Goal: Task Accomplishment & Management: Use online tool/utility

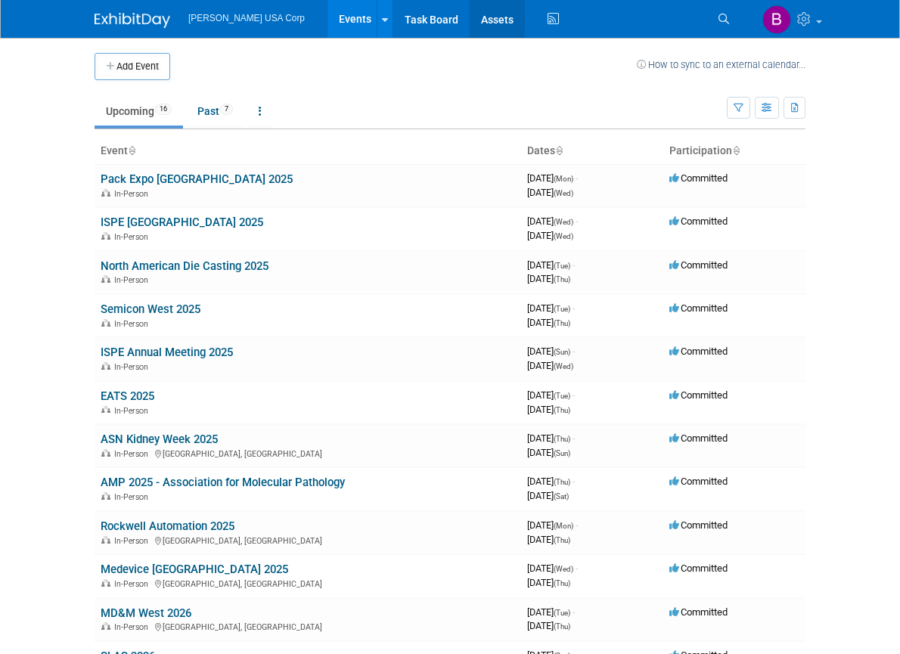
click at [470, 21] on link "Assets" at bounding box center [497, 19] width 55 height 38
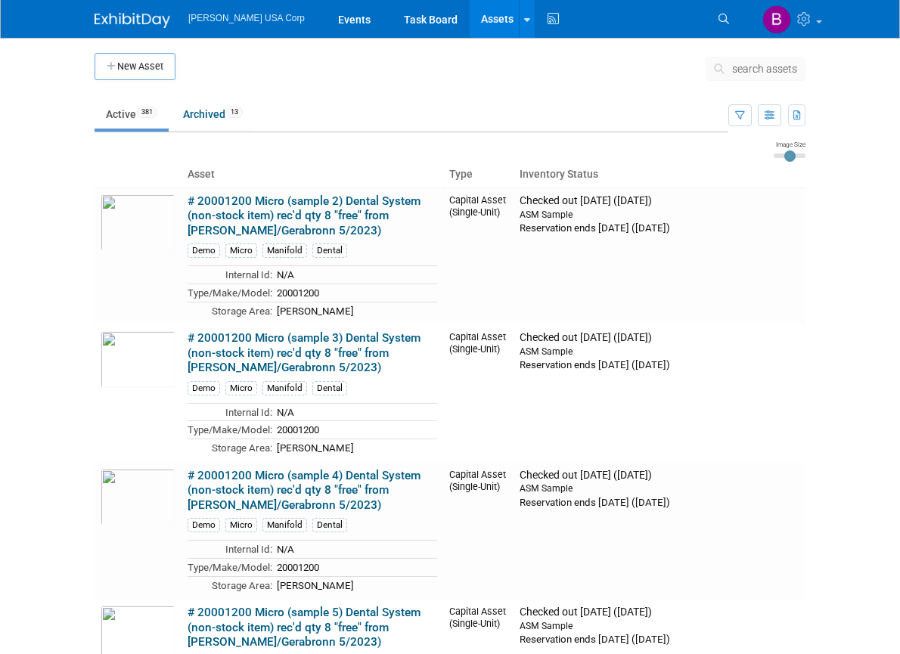
click at [797, 70] on span "search assets" at bounding box center [764, 69] width 65 height 12
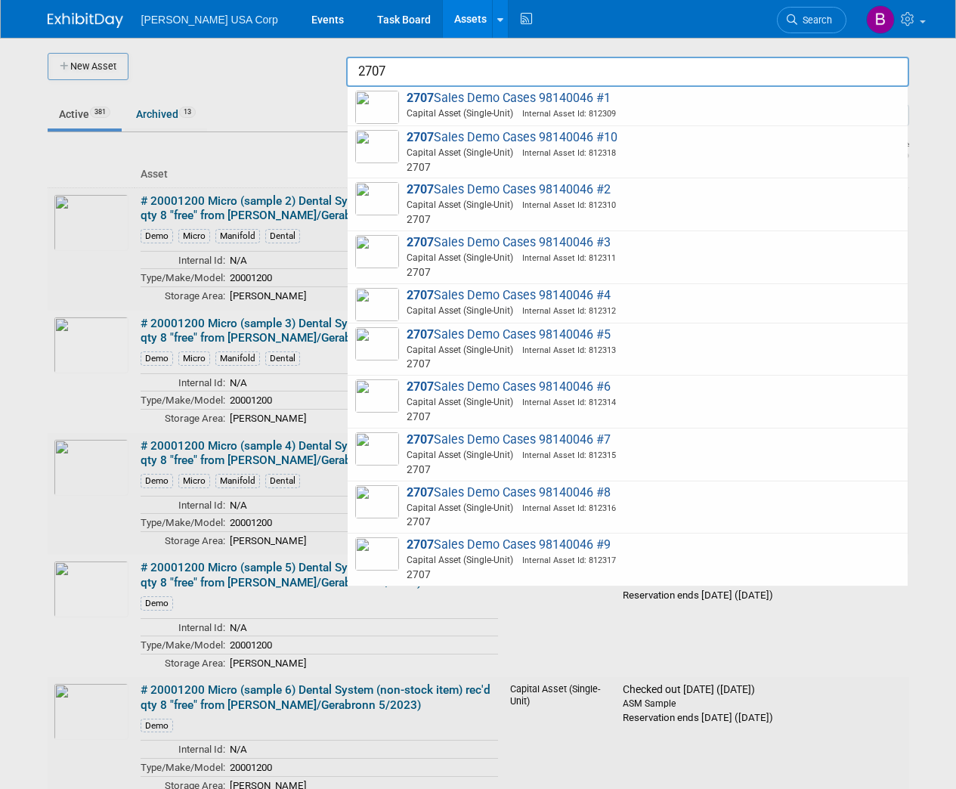
click at [434, 64] on input "2707" at bounding box center [627, 72] width 563 height 30
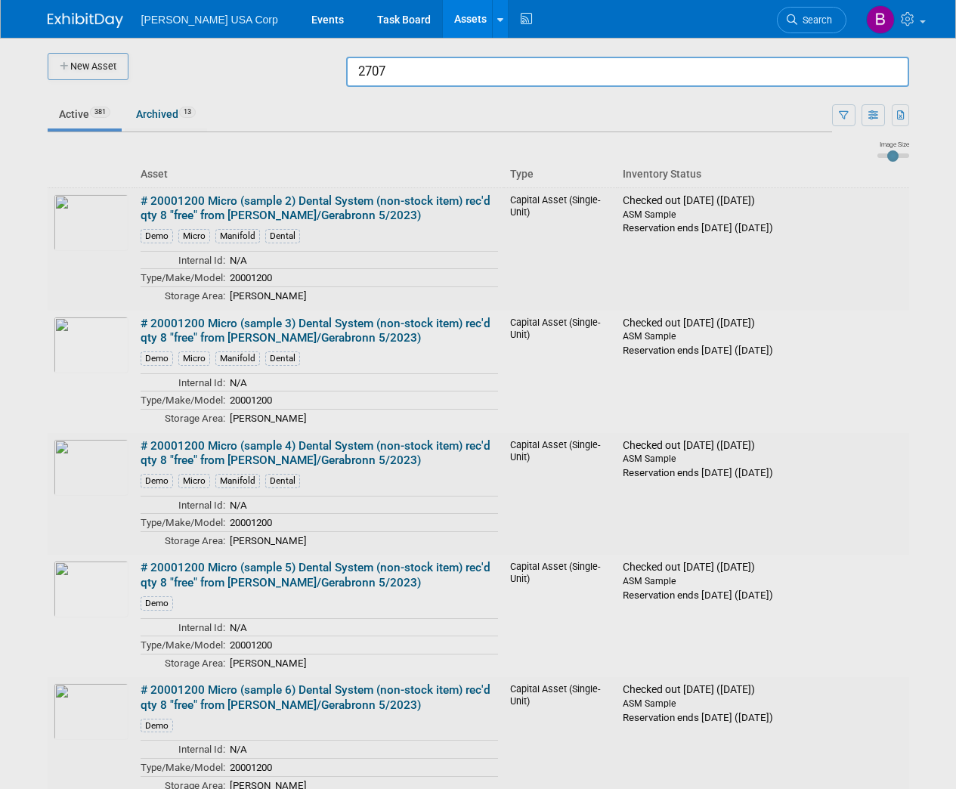
click at [434, 74] on input "2707" at bounding box center [627, 72] width 563 height 30
type input "2707"
click at [479, 114] on div at bounding box center [479, 394] width 0 height 789
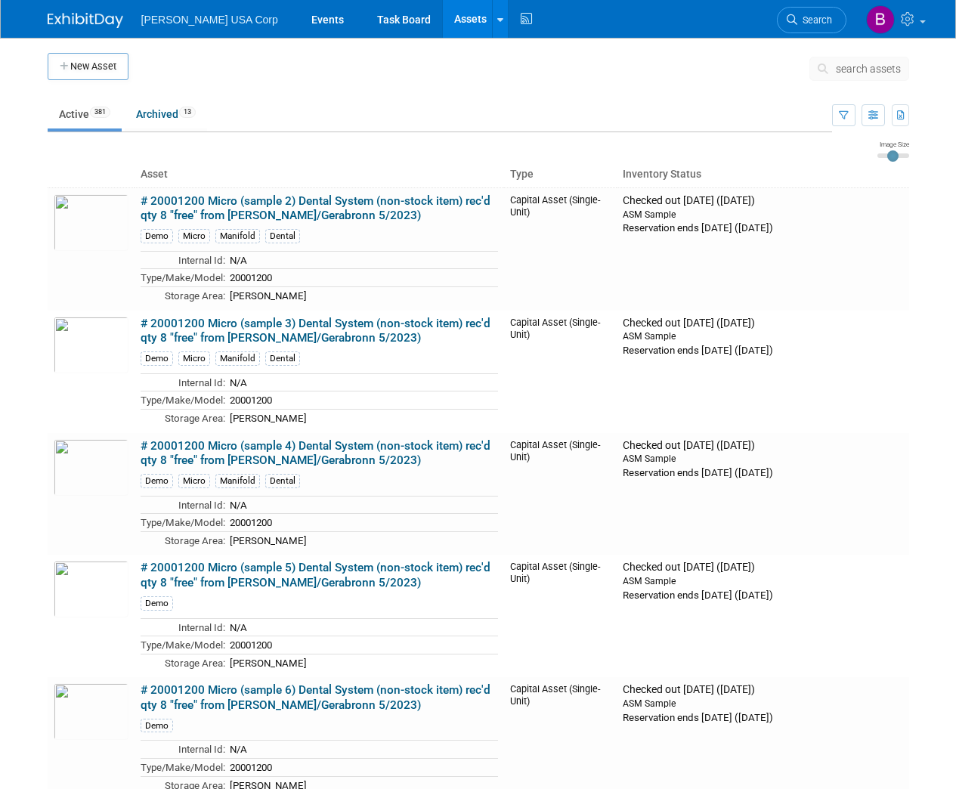
click at [848, 112] on button "button" at bounding box center [843, 115] width 23 height 22
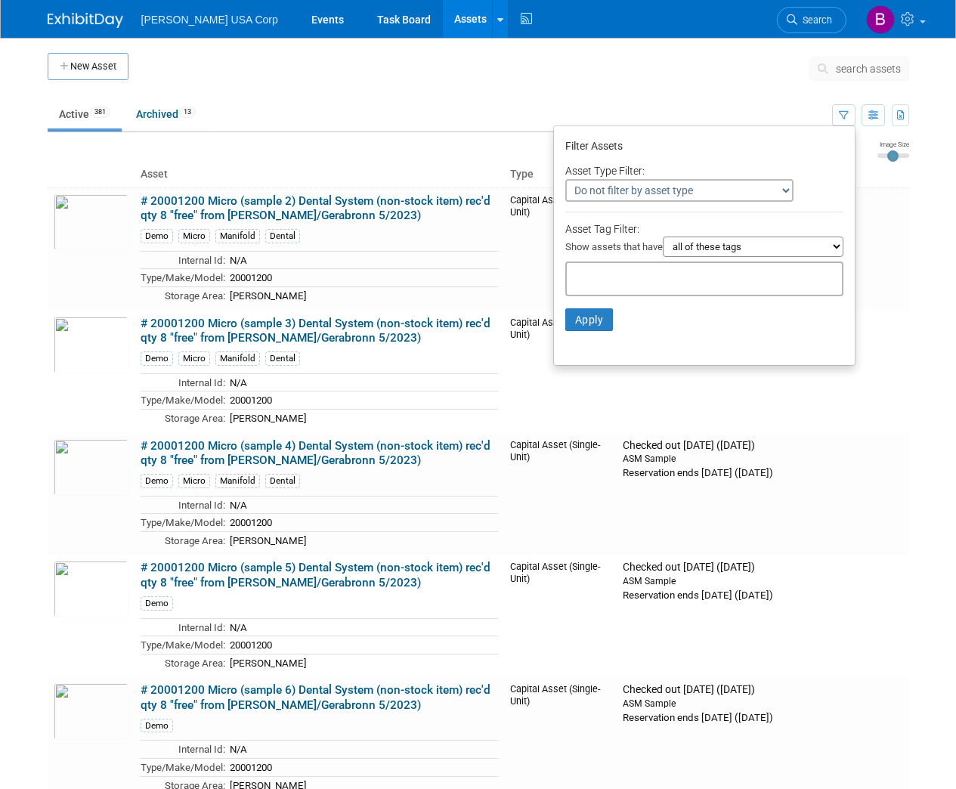
click at [703, 186] on select "Do not filter by asset type Only show Single-Unit Capital Assets Only show Coll…" at bounding box center [680, 190] width 228 height 23
click at [604, 259] on div "Show assets that have all of these tags any one of these tags only and exactly …" at bounding box center [705, 249] width 278 height 24
click at [604, 268] on div at bounding box center [705, 279] width 278 height 35
type input "2707"
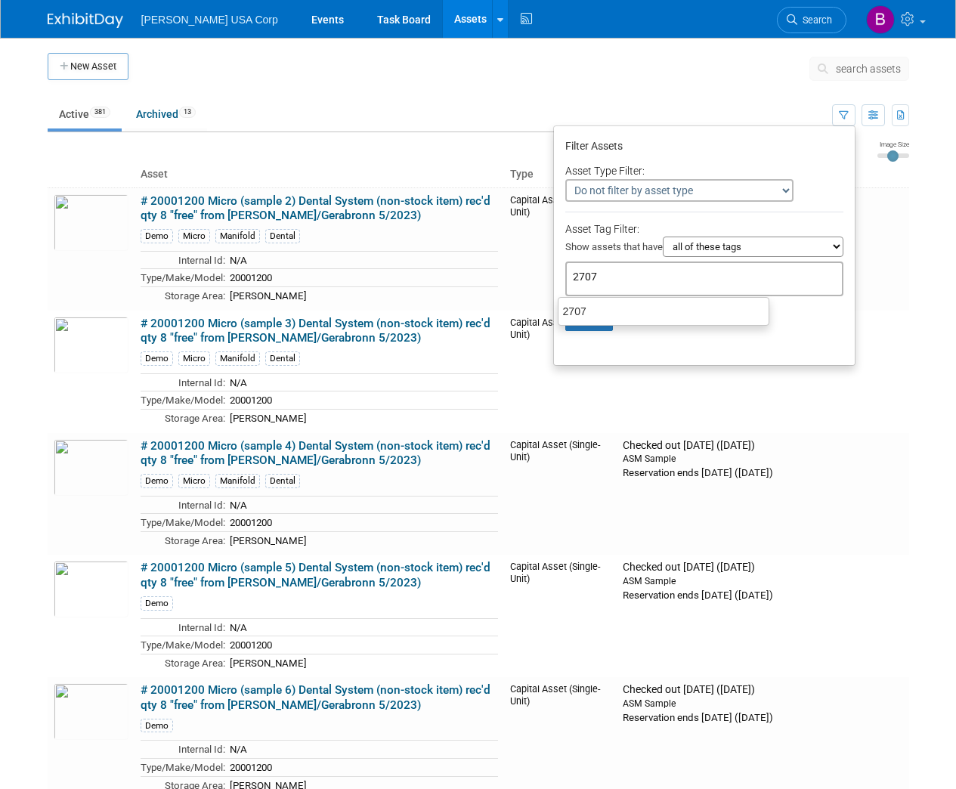
type input "2707"
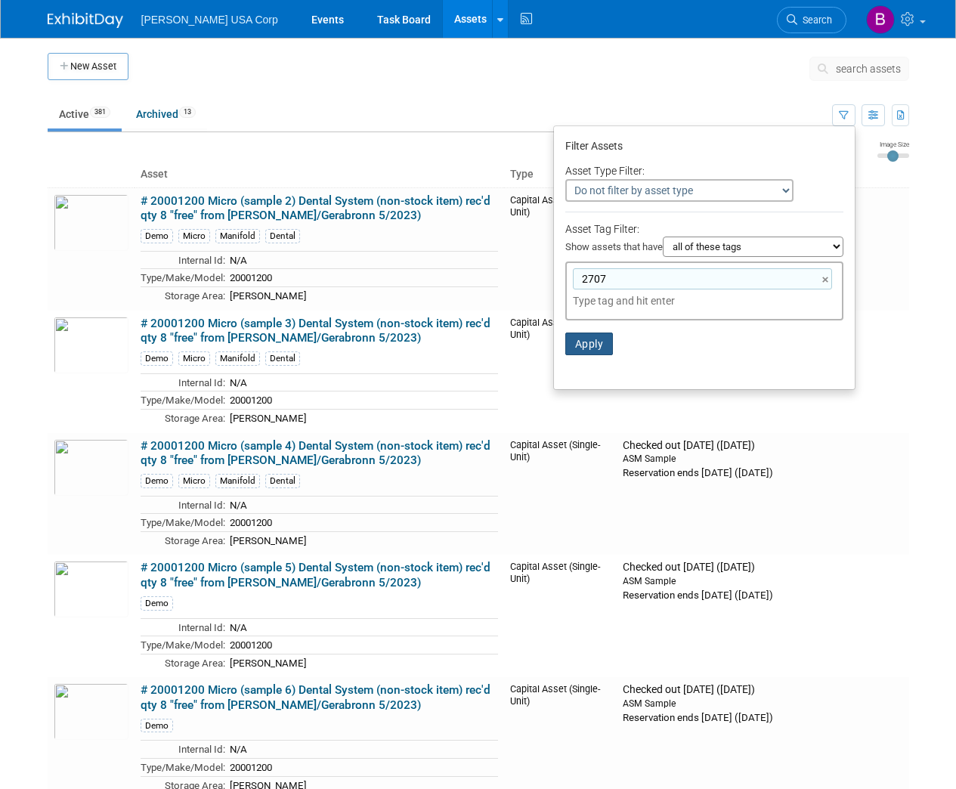
click at [585, 350] on button "Apply" at bounding box center [590, 344] width 48 height 23
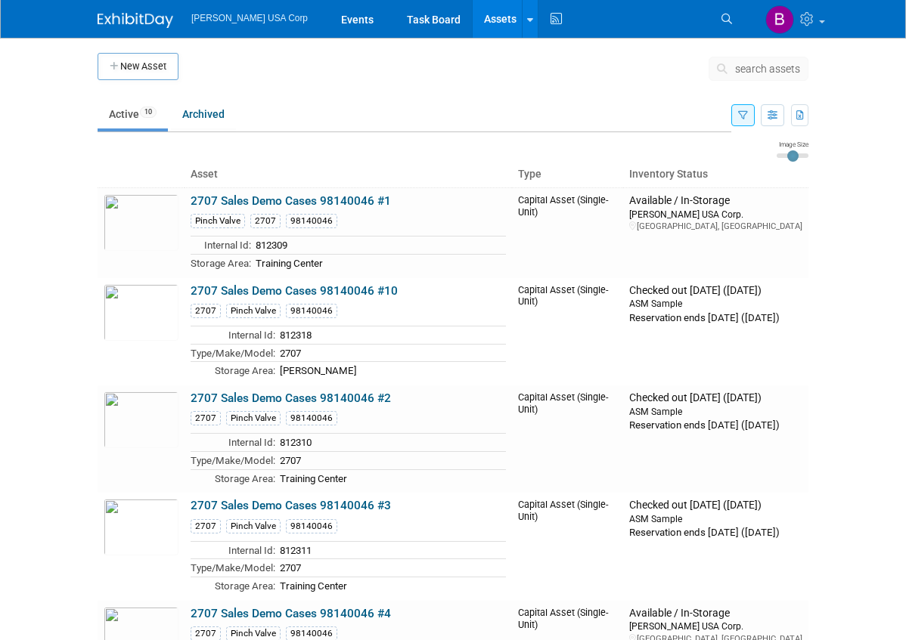
click at [0, 0] on span "Search" at bounding box center [0, 0] width 0 height 0
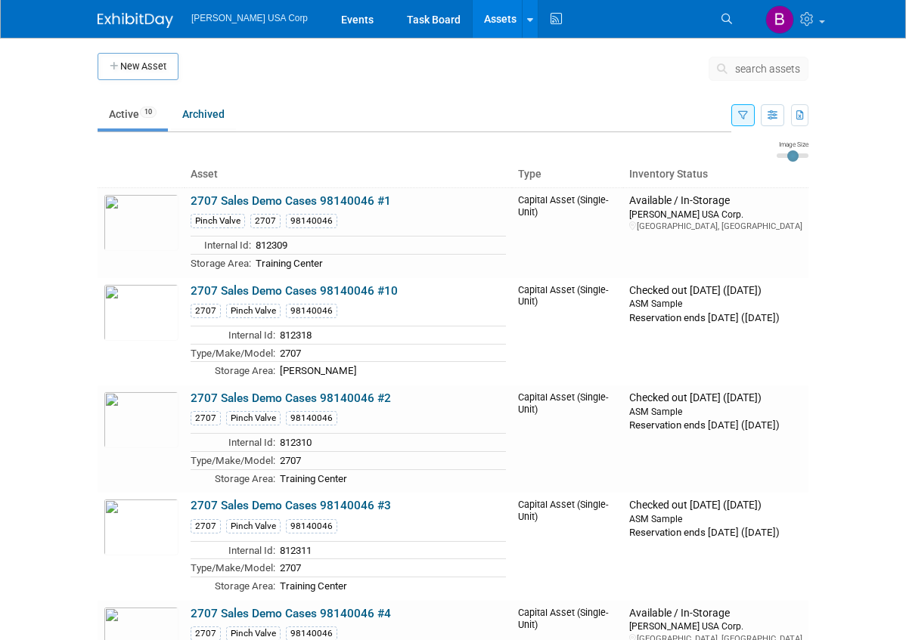
click at [800, 69] on span "search assets" at bounding box center [767, 69] width 65 height 12
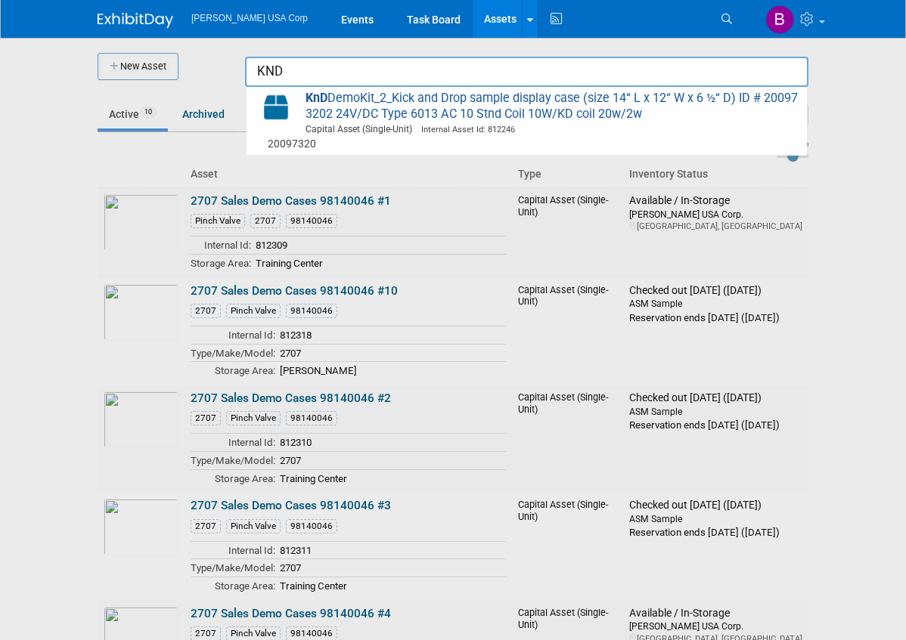
click at [599, 105] on span "KnD DemoKit_2_Kick and Drop sample display case (size 14“ L x 12“ W x 6 ½“ D) I…" at bounding box center [526, 121] width 545 height 60
type input "KnD DemoKit_2_Kick and Drop sample display case (size 14“ L x 12“ W x 6 &#189;“…"
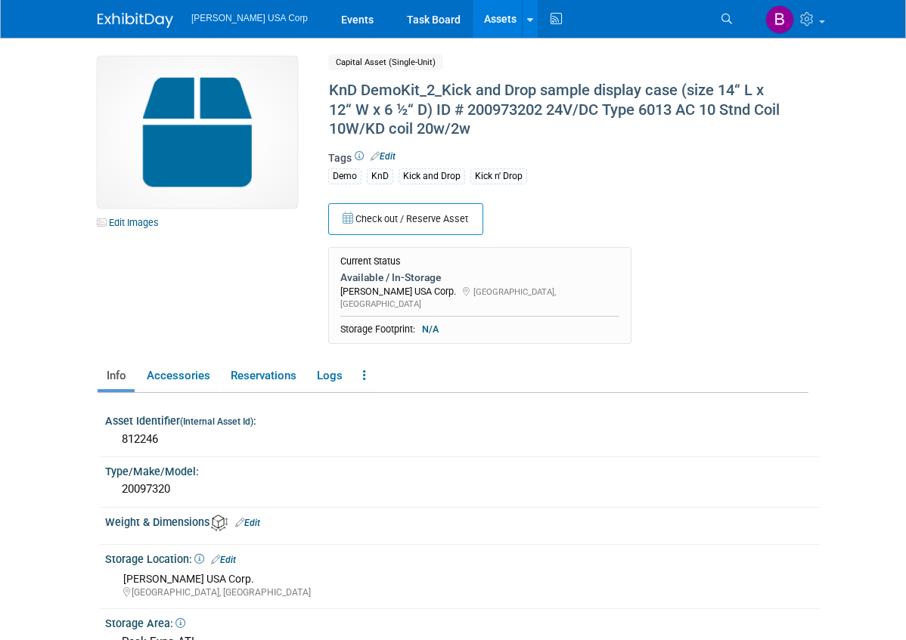
click at [473, 20] on link "Assets" at bounding box center [500, 19] width 55 height 38
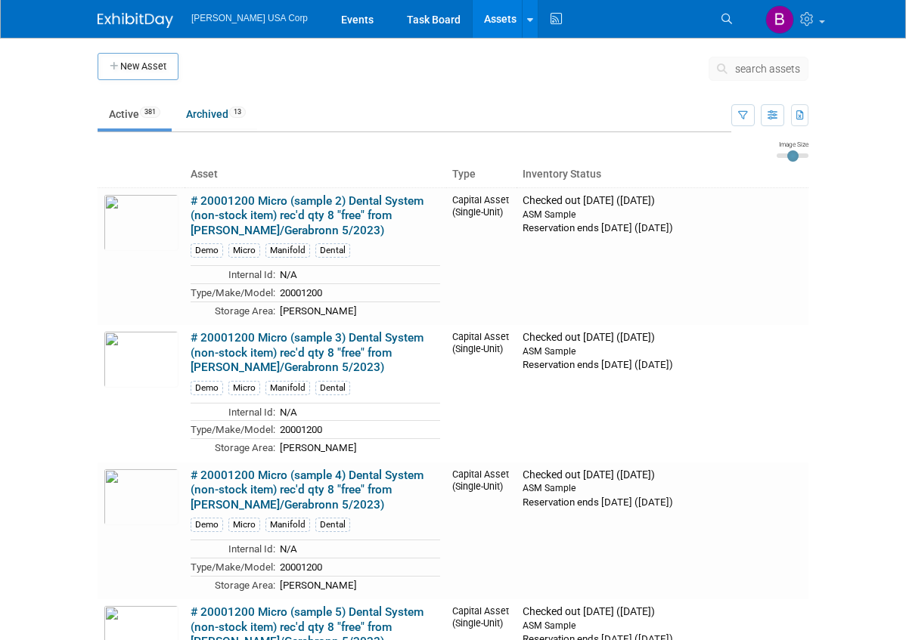
click at [800, 70] on span "search assets" at bounding box center [767, 69] width 65 height 12
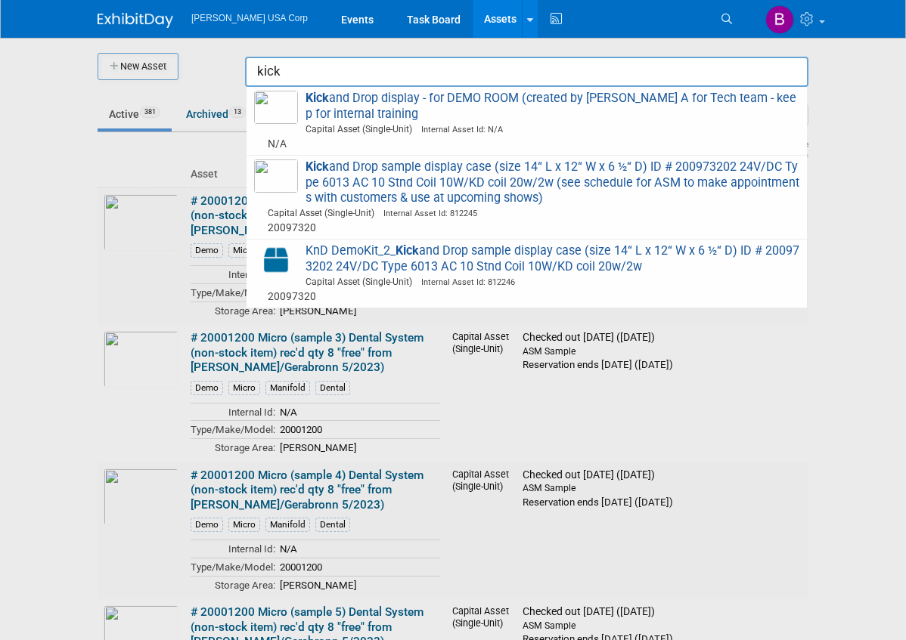
drag, startPoint x: 482, startPoint y: 183, endPoint x: 772, endPoint y: 187, distance: 289.6
click at [772, 187] on span "Kick and Drop sample display case (size 14“ L x 12“ W x 6 ½“ D) ID # 200973202 …" at bounding box center [526, 198] width 545 height 76
type input "Kick and Drop sample display case (size 14“ L x 12“ W x 6 &#189;“ D) ID # 20097…"
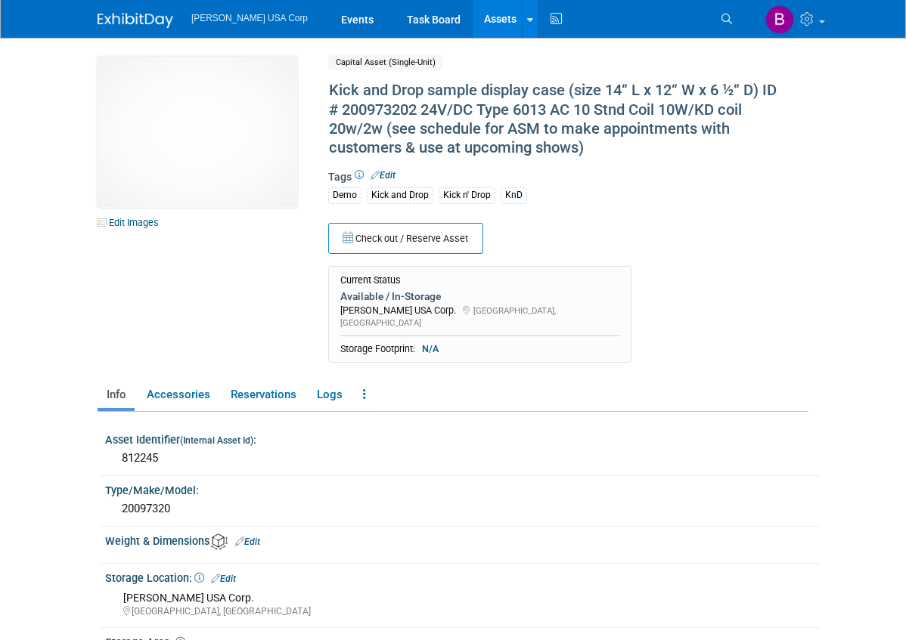
click at [126, 132] on img at bounding box center [198, 132] width 200 height 151
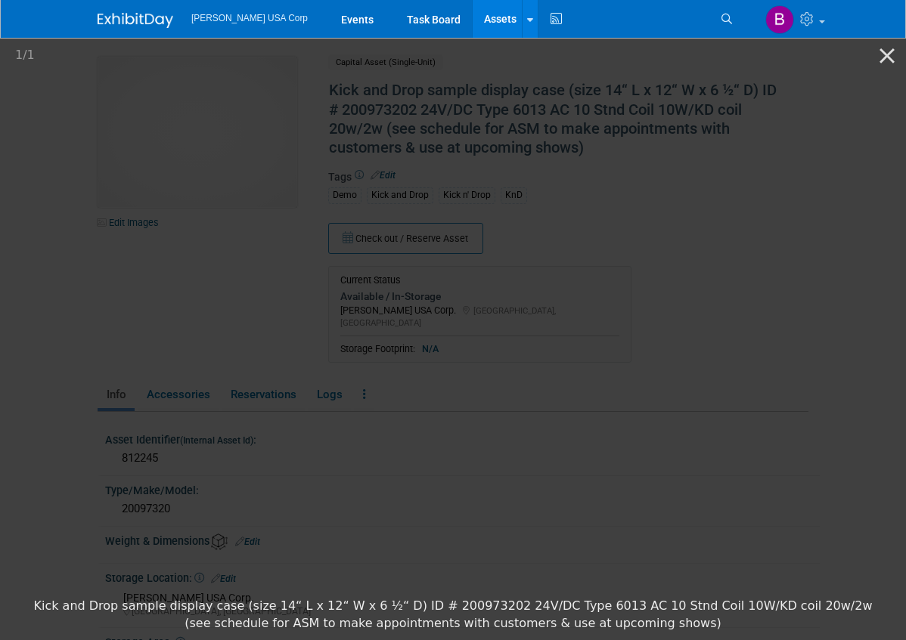
click at [891, 46] on button "Close gallery" at bounding box center [887, 56] width 38 height 36
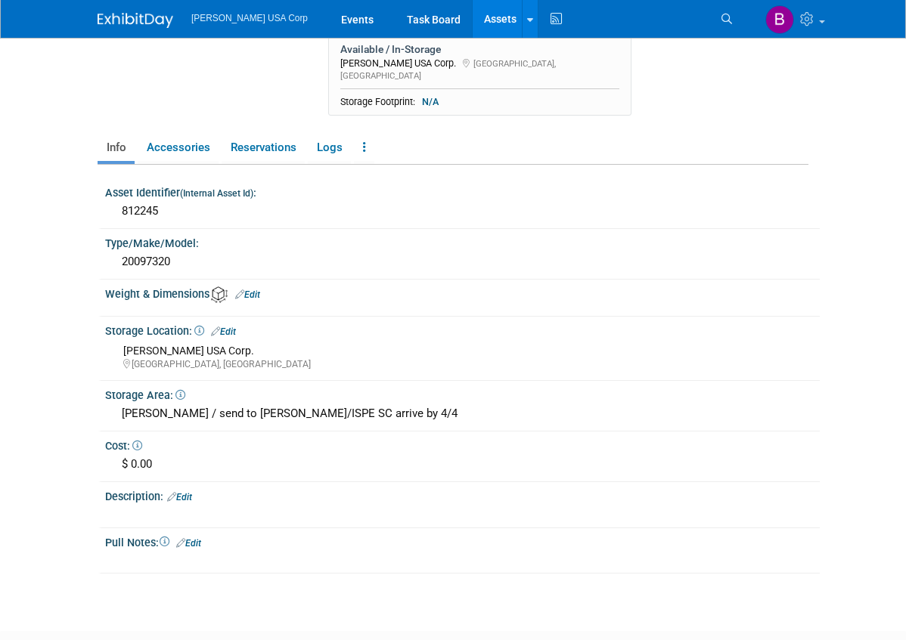
scroll to position [264, 0]
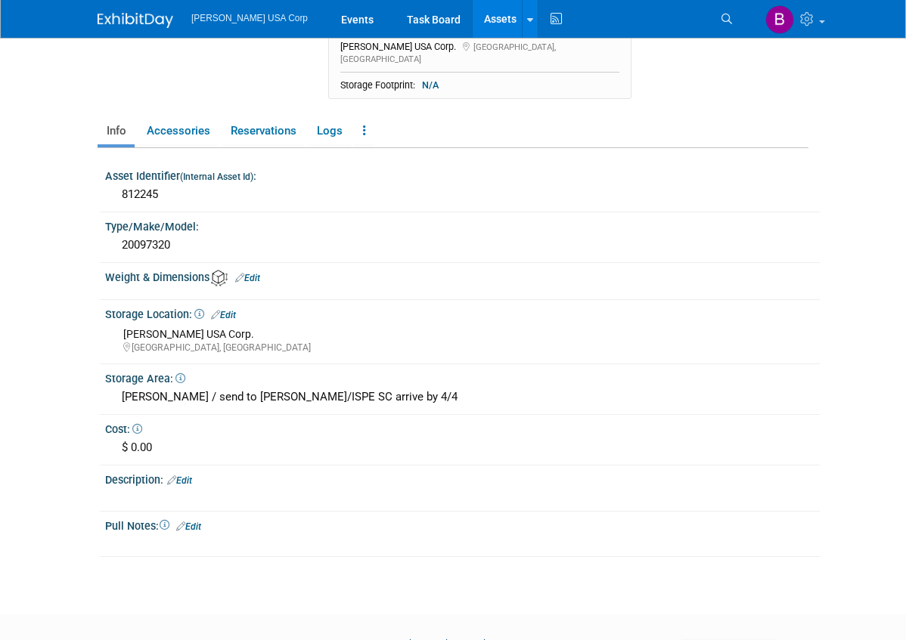
click at [324, 386] on div "[PERSON_NAME] / send to [PERSON_NAME]/ISPE SC arrive by 4/4" at bounding box center [462, 397] width 692 height 23
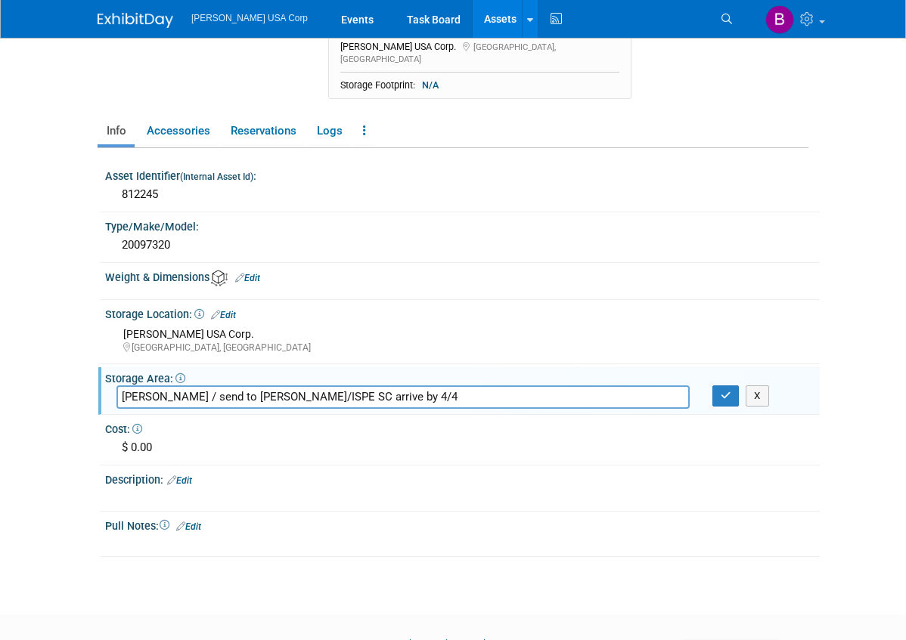
click at [324, 386] on input "[PERSON_NAME] / send to [PERSON_NAME]/ISPE SC arrive by 4/4" at bounding box center [402, 397] width 573 height 23
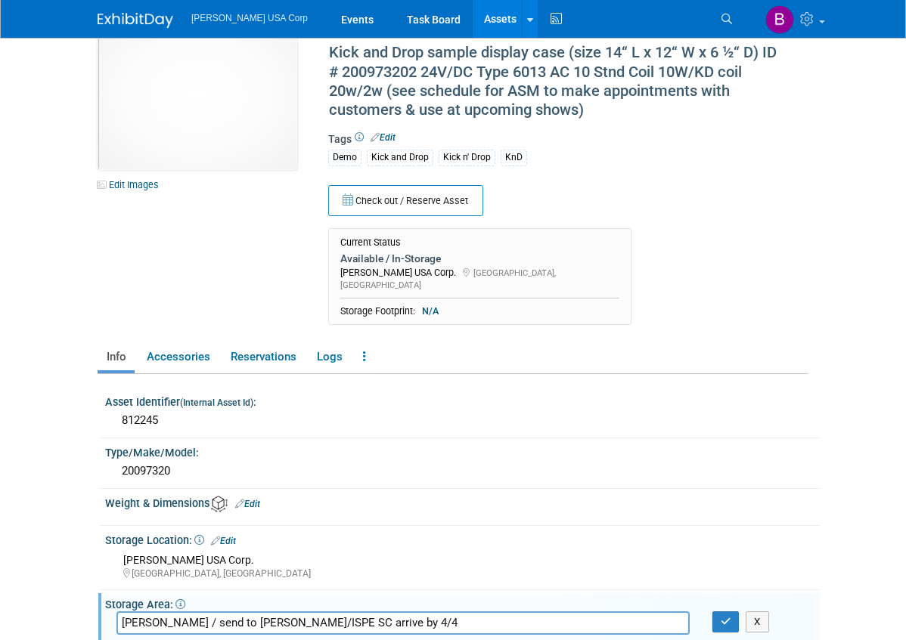
scroll to position [37, 0]
click at [716, 343] on ul "Info Accessories Reservations Logs Reservation Policy Copy/Duplicate Asset Arch…" at bounding box center [453, 359] width 711 height 32
click at [322, 612] on input "[PERSON_NAME] / send to [PERSON_NAME]/ISPE SC arrive by 4/4" at bounding box center [402, 623] width 573 height 23
click at [659, 223] on div "Check out / Reserve Asset Current Status Available / In-Storage Burkert USA Cor…" at bounding box center [561, 256] width 489 height 153
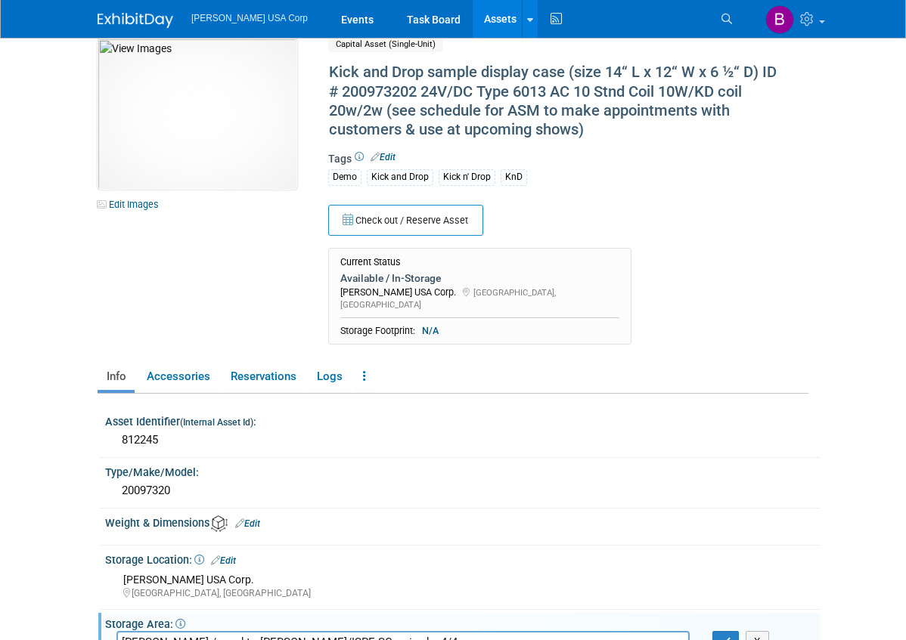
scroll to position [0, 0]
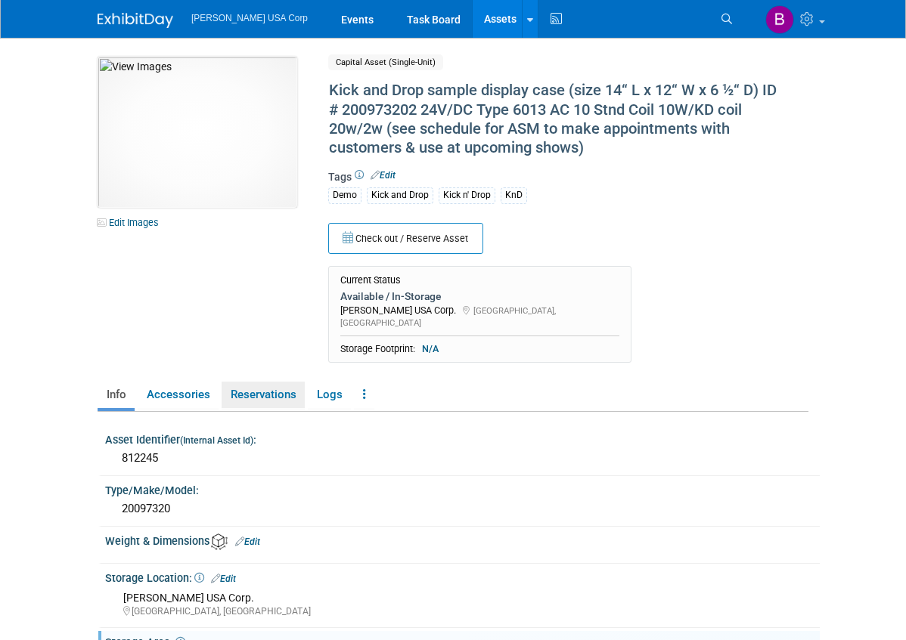
click at [222, 382] on link "Reservations" at bounding box center [263, 395] width 83 height 26
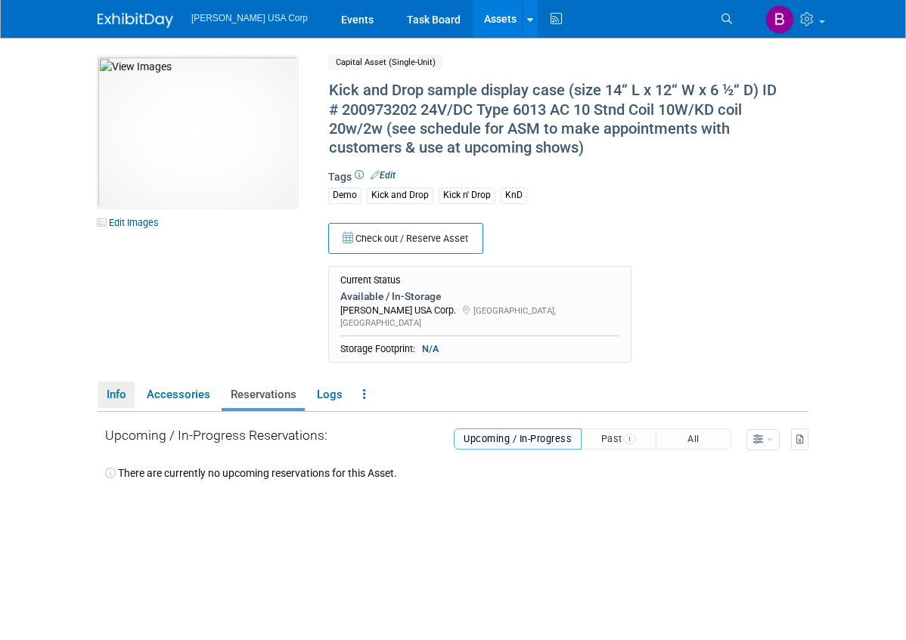
click at [98, 382] on link "Info" at bounding box center [116, 395] width 37 height 26
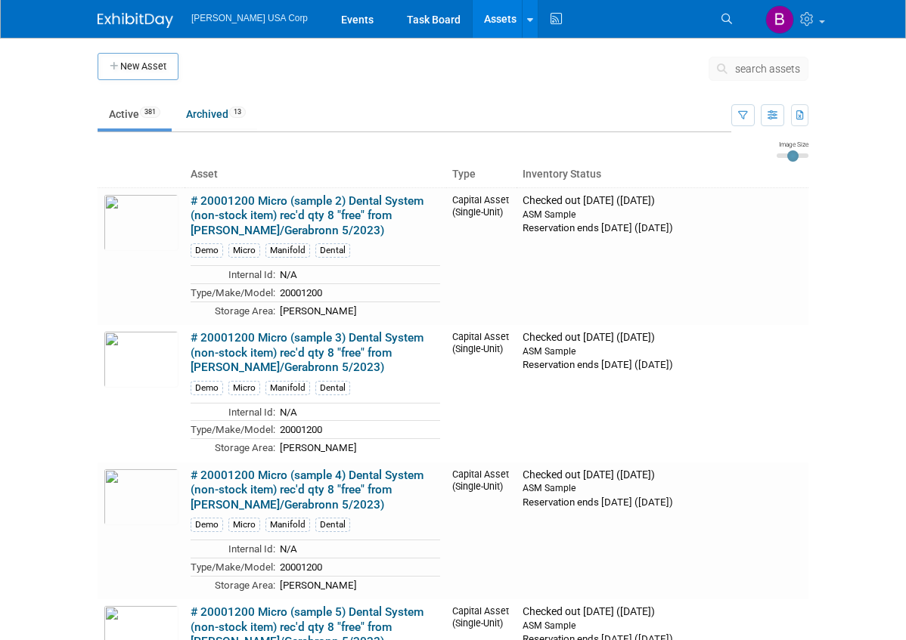
click at [800, 64] on span "search assets" at bounding box center [767, 69] width 65 height 12
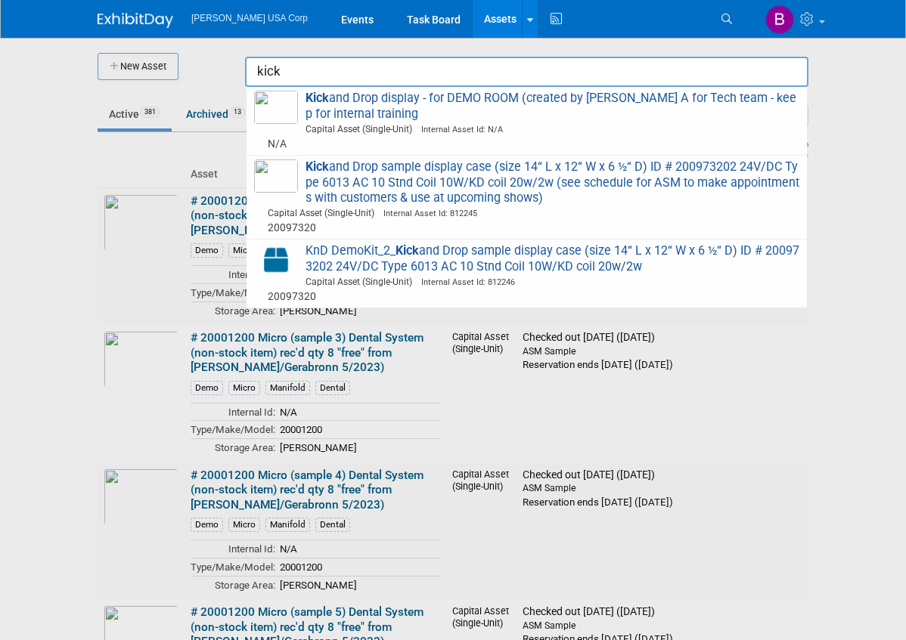
click at [670, 262] on span "KnD DemoKit_2_ Kick and Drop sample display case (size 14“ L x 12“ W x 6 ½“ D) …" at bounding box center [526, 273] width 545 height 60
type input "KnD DemoKit_2_Kick and Drop sample display case (size 14“ L x 12“ W x 6 &#189;“…"
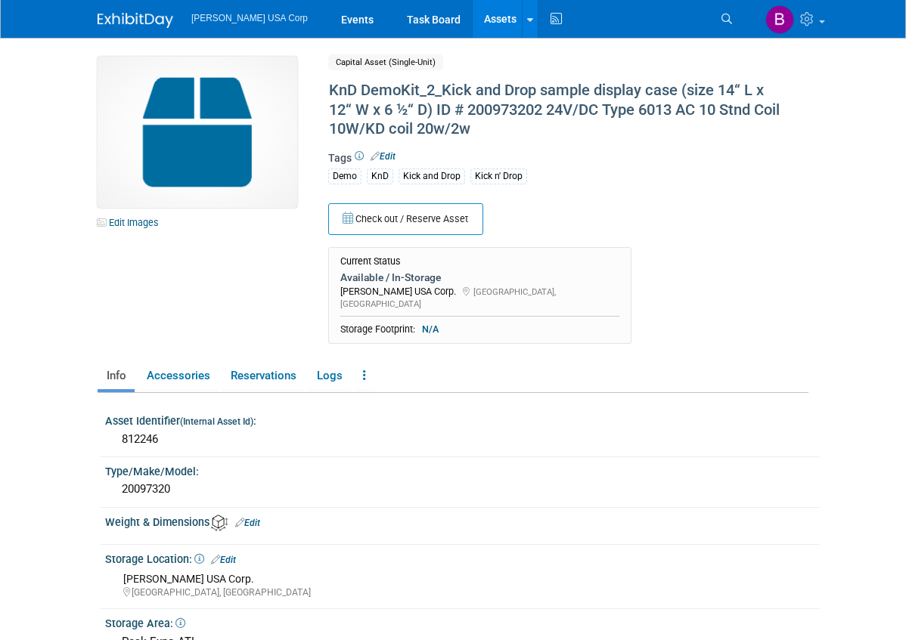
click at [795, 166] on div "Demo KnD Kick and Drop Kick n' Drop" at bounding box center [561, 175] width 467 height 18
click at [98, 20] on img at bounding box center [136, 20] width 76 height 15
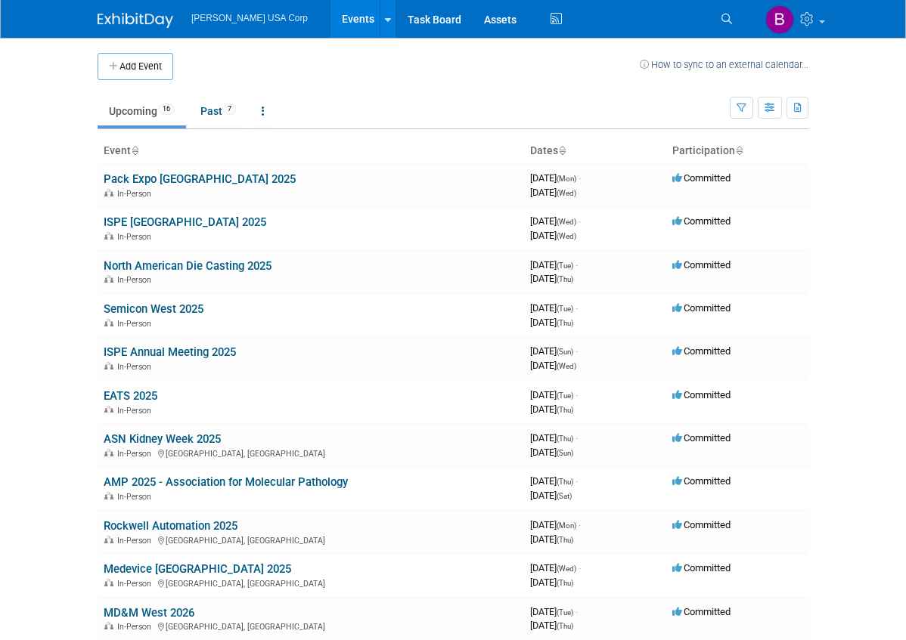
click at [98, 23] on img at bounding box center [136, 20] width 76 height 15
